Goal: Task Accomplishment & Management: Complete application form

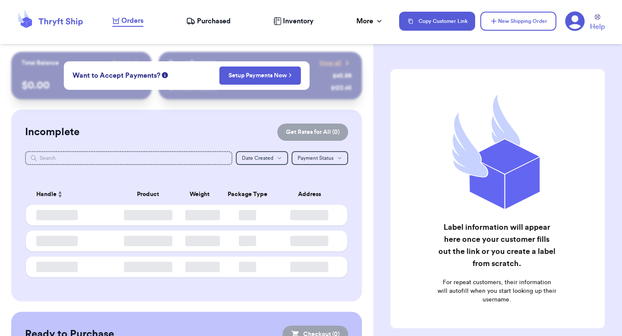
click at [95, 169] on div "Customer Link New Order Total Balance Payout $ 0.00 Recent Payments View all @ …" at bounding box center [186, 265] width 373 height 426
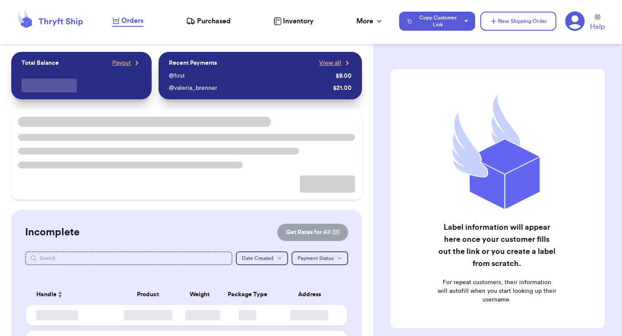
checkbox input "false"
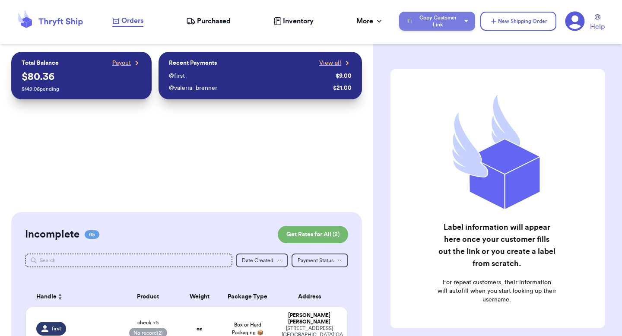
click at [451, 22] on button "Copy Customer Link" at bounding box center [437, 21] width 76 height 19
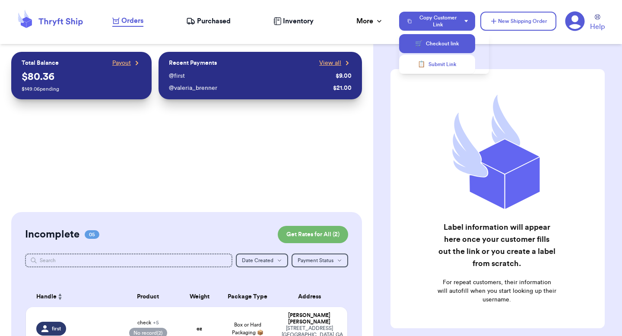
click at [451, 48] on button "🛒 Checkout link" at bounding box center [437, 43] width 76 height 19
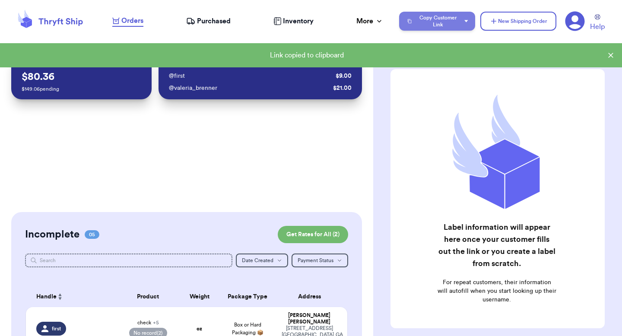
drag, startPoint x: 455, startPoint y: 19, endPoint x: 455, endPoint y: 26, distance: 6.9
click at [455, 20] on button "Copy Customer Link" at bounding box center [437, 21] width 76 height 19
click at [449, 71] on button "📋 Submit Link" at bounding box center [437, 64] width 76 height 19
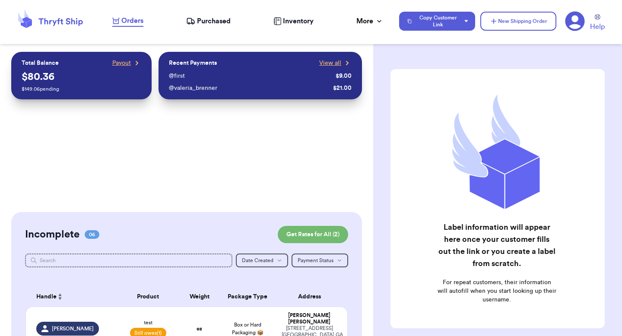
scroll to position [165, 0]
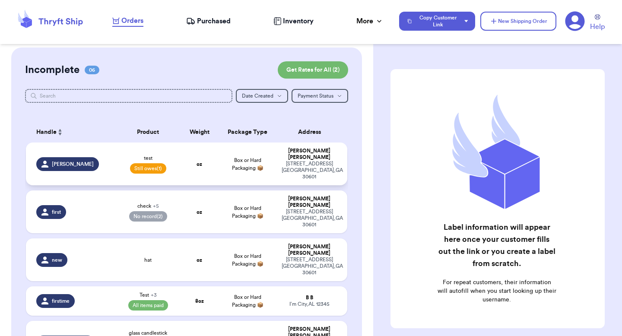
click at [219, 153] on td "Box or Hard Packaging 📦" at bounding box center [248, 164] width 58 height 43
select select "unpaid"
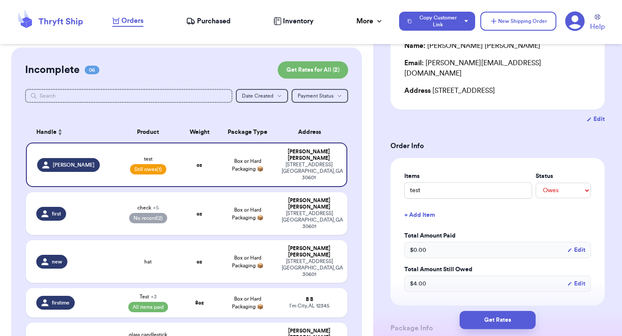
scroll to position [23, 0]
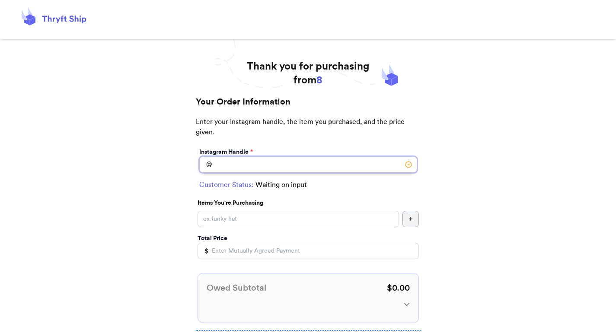
click at [239, 166] on input "Instagram Handle *" at bounding box center [308, 164] width 218 height 16
type input "[PERSON_NAME]"
select select "FL"
type input "Line"
type input "12345"
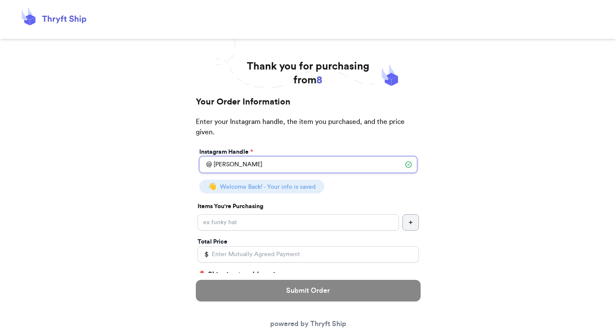
type input "[PERSON_NAME]"
click at [247, 229] on input "Instagram Handle *" at bounding box center [297, 222] width 201 height 16
type input "test"
click at [250, 250] on input "Total Price" at bounding box center [307, 254] width 221 height 16
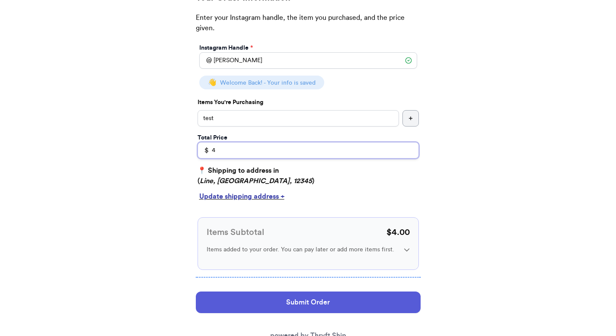
scroll to position [133, 0]
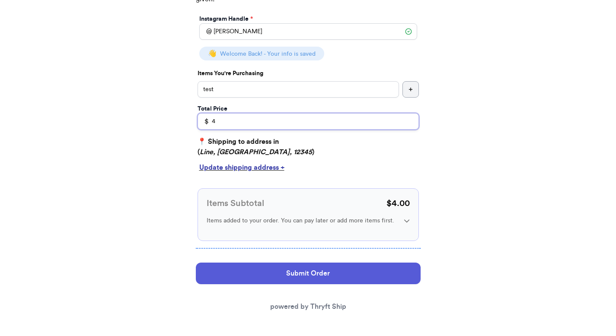
type input "4"
click at [242, 166] on div "Update shipping address +" at bounding box center [308, 167] width 218 height 10
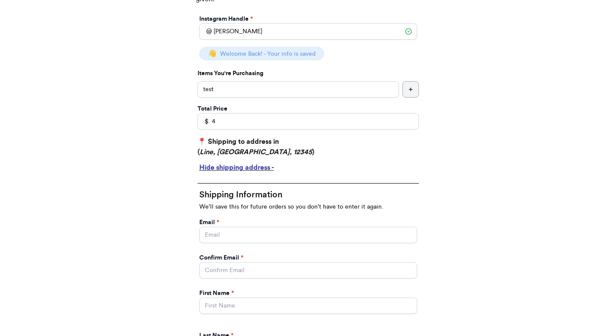
click at [229, 238] on input "Instagram Handle *" at bounding box center [308, 235] width 218 height 16
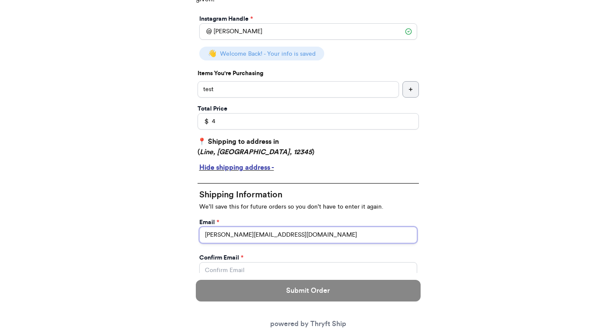
type input "[PERSON_NAME][EMAIL_ADDRESS][DOMAIN_NAME]"
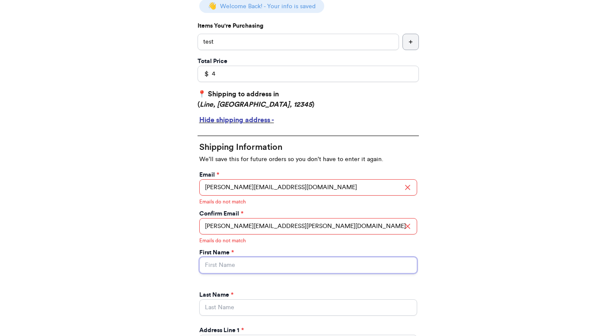
scroll to position [188, 0]
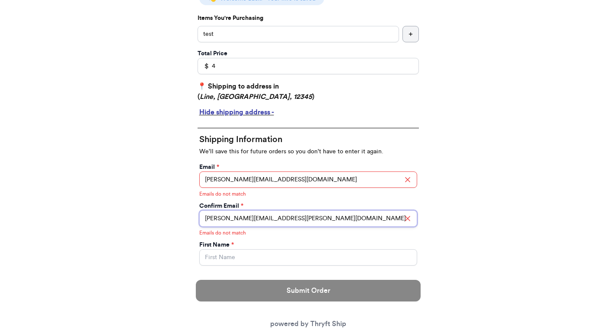
click at [271, 216] on input "valeria.brenner@uahoo.com" at bounding box center [308, 218] width 218 height 16
click at [287, 216] on input "valeria.brenner@uahoo.com" at bounding box center [308, 218] width 218 height 16
click at [242, 218] on input "valeria.brenner@uahoo.com" at bounding box center [308, 218] width 218 height 16
type input "[PERSON_NAME][EMAIL_ADDRESS][DOMAIN_NAME]"
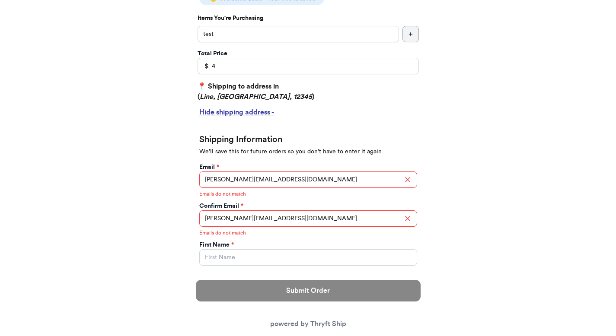
click at [293, 204] on div "Confirm Email *" at bounding box center [308, 206] width 218 height 9
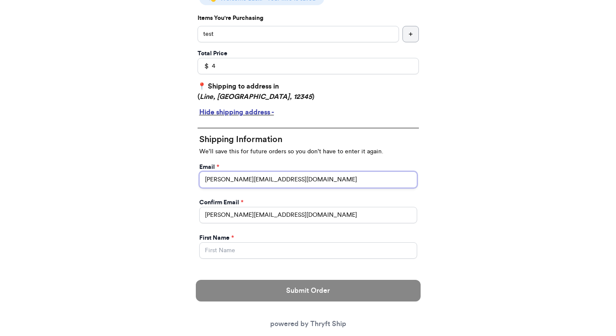
click at [297, 182] on input "[PERSON_NAME][EMAIL_ADDRESS][DOMAIN_NAME]" at bounding box center [308, 180] width 218 height 16
click at [283, 174] on input "valeria.brennr@uahoo.co" at bounding box center [308, 180] width 218 height 16
drag, startPoint x: 284, startPoint y: 172, endPoint x: 287, endPoint y: 162, distance: 10.3
click at [286, 164] on div "Email * valeria.brennr@uahoo.co" at bounding box center [308, 175] width 218 height 25
click at [288, 159] on div "Shipping Information We'll save this for future orders so you don't have to ent…" at bounding box center [307, 325] width 221 height 405
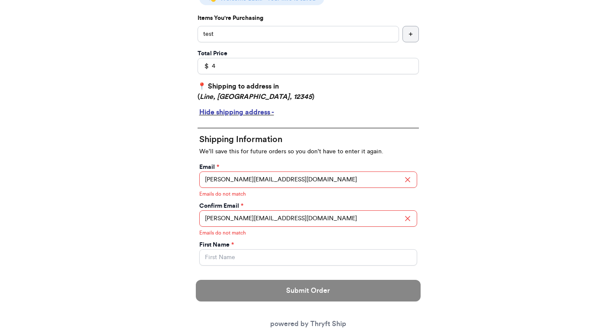
click at [277, 248] on div "First Name *" at bounding box center [308, 245] width 218 height 9
click at [297, 179] on input "valeria.brennr@uahoo.co" at bounding box center [308, 180] width 218 height 16
type input "[PERSON_NAME][EMAIL_ADDRESS][DOMAIN_NAME]"
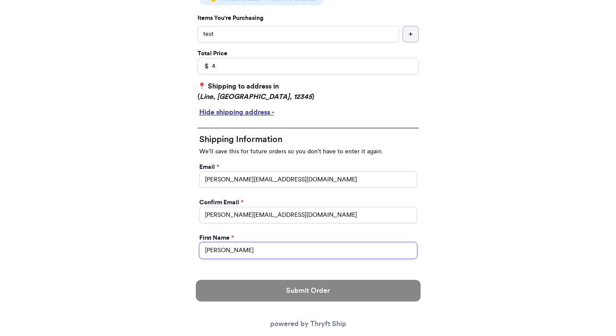
type input "[PERSON_NAME]"
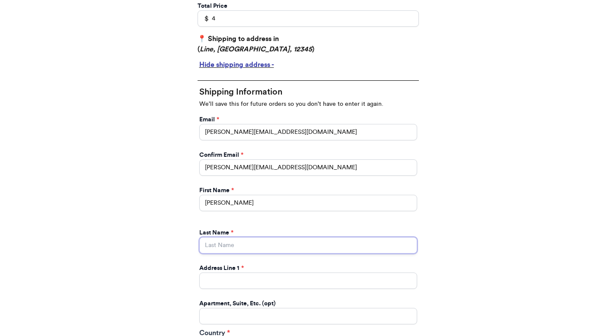
scroll to position [249, 0]
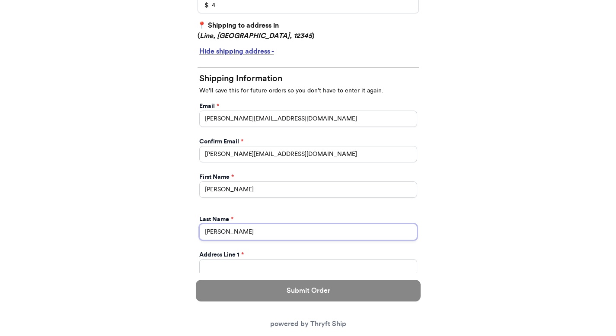
type input "[PERSON_NAME]"
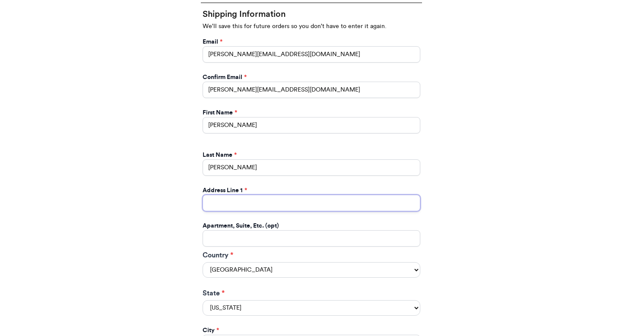
scroll to position [419, 0]
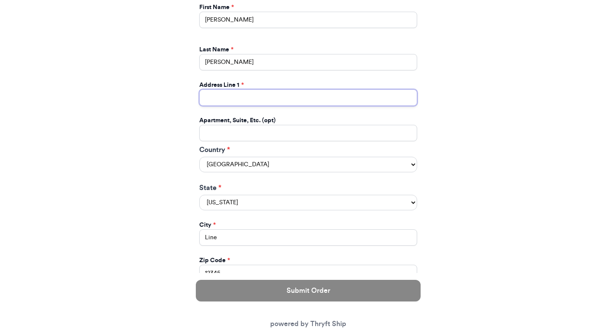
click at [249, 94] on input "Instagram Handle *" at bounding box center [308, 97] width 218 height 16
type input "[STREET_ADDRESS]"
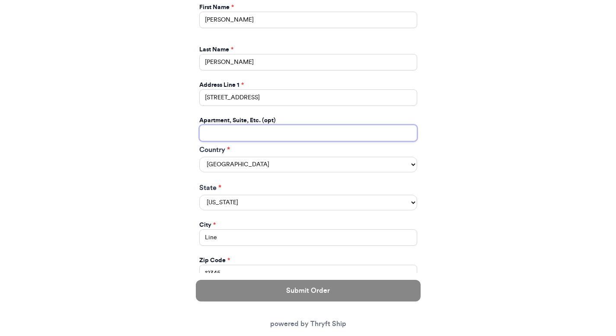
type input "apt 211"
select select "GA"
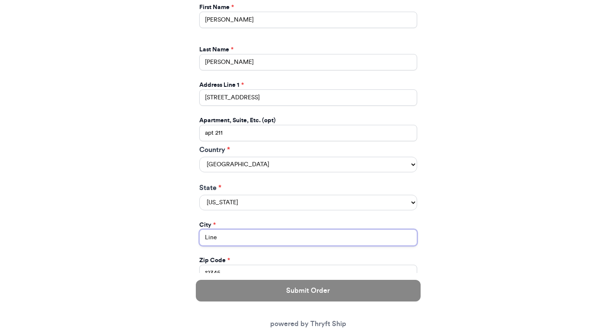
type input "[GEOGRAPHIC_DATA]"
type input "30601"
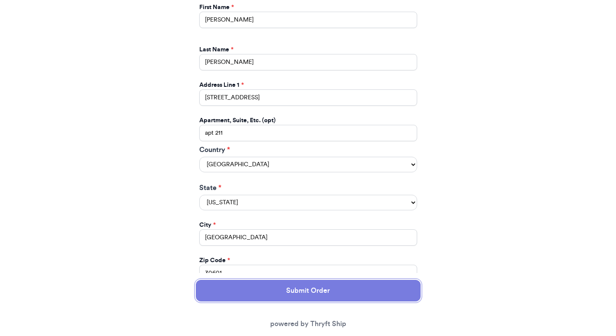
click at [295, 293] on button "Submit Order" at bounding box center [308, 291] width 225 height 22
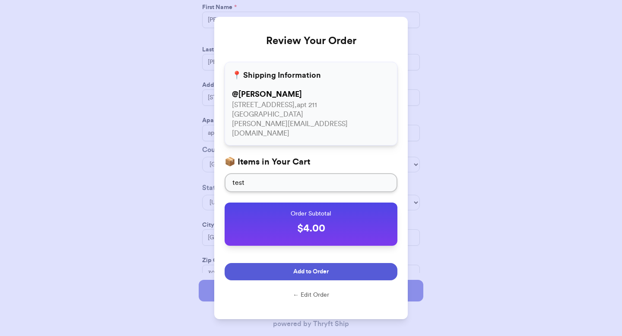
click at [302, 263] on button "Add to Order" at bounding box center [311, 271] width 173 height 17
